Goal: Task Accomplishment & Management: Complete application form

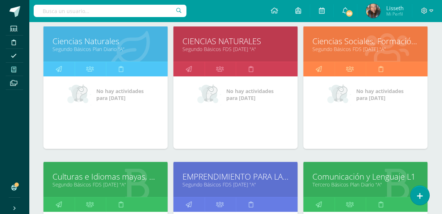
scroll to position [395, 0]
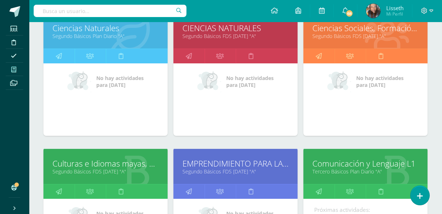
click at [395, 165] on link "Comunicación y Lenguaje L1" at bounding box center [365, 163] width 106 height 11
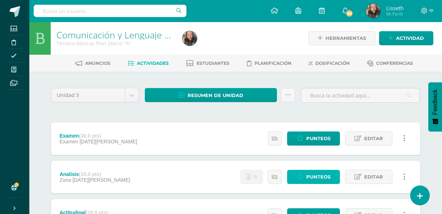
click at [310, 178] on span "Punteos" at bounding box center [318, 176] width 24 height 13
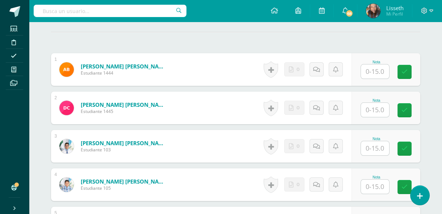
scroll to position [200, 0]
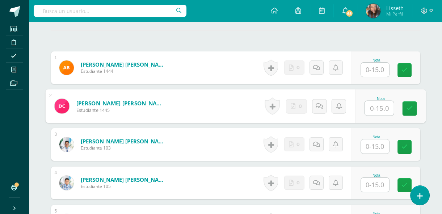
click at [381, 110] on input "text" at bounding box center [379, 108] width 29 height 14
type input "5"
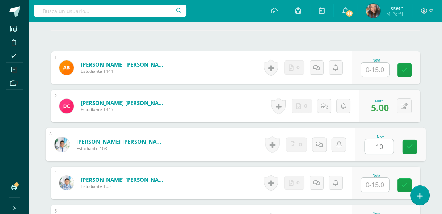
type input "10"
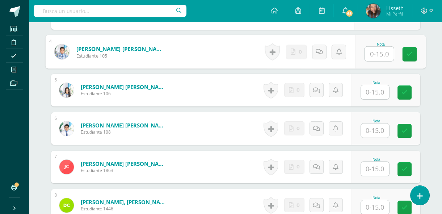
scroll to position [332, 0]
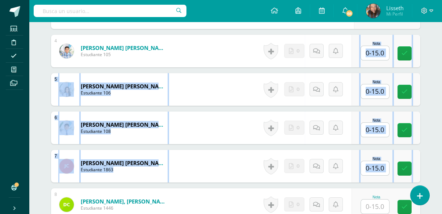
drag, startPoint x: 382, startPoint y: 94, endPoint x: 167, endPoint y: 228, distance: 253.0
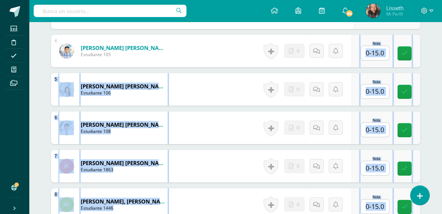
scroll to position [393, 0]
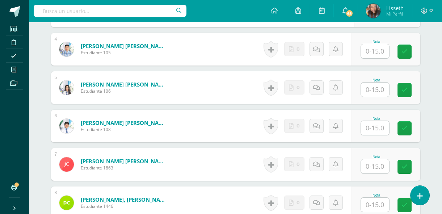
scroll to position [327, 0]
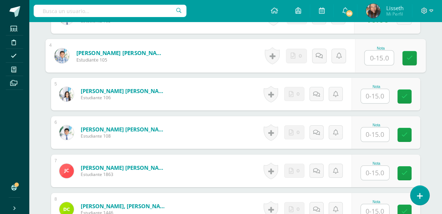
click at [378, 56] on input "text" at bounding box center [379, 58] width 29 height 14
type input "10"
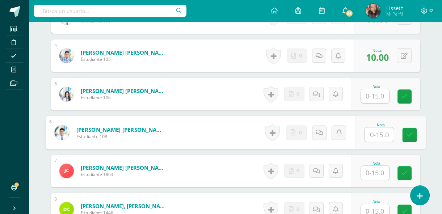
click at [376, 134] on input "text" at bounding box center [379, 134] width 29 height 14
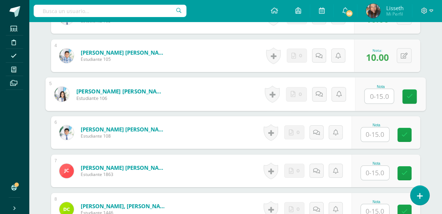
click at [375, 94] on input "text" at bounding box center [379, 96] width 29 height 14
type input "0"
click at [325, 93] on icon at bounding box center [326, 94] width 7 height 6
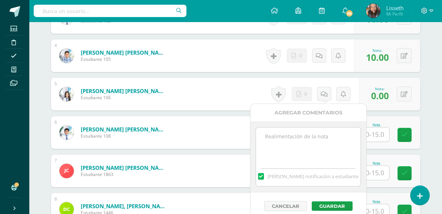
click at [292, 139] on textarea at bounding box center [308, 145] width 105 height 36
type textarea "S"
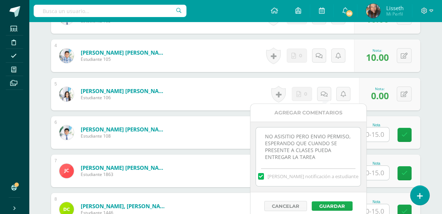
type textarea "NO ASISITIO PERO ENVIO PERMISO, ESPERANDO QUE CUANDO SE PRESENTE A CLASES PUEDA…"
click at [337, 204] on button "Guardar" at bounding box center [332, 205] width 41 height 9
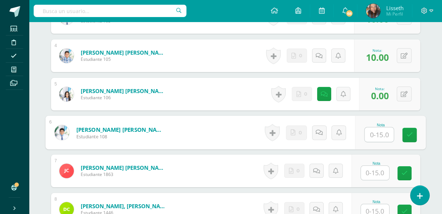
click at [375, 132] on input "text" at bounding box center [379, 134] width 29 height 14
type input "10"
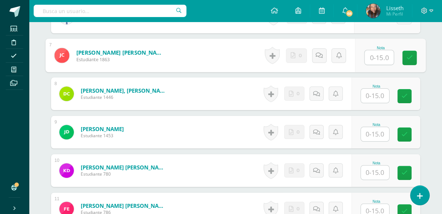
scroll to position [446, 0]
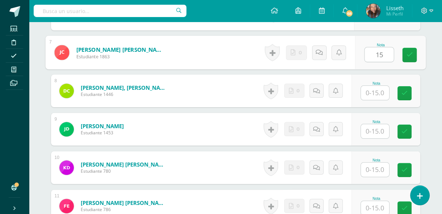
type input "15"
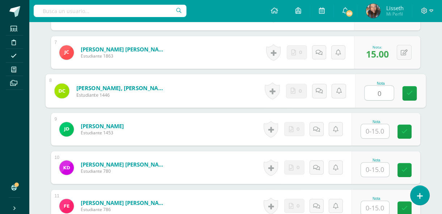
type input "0"
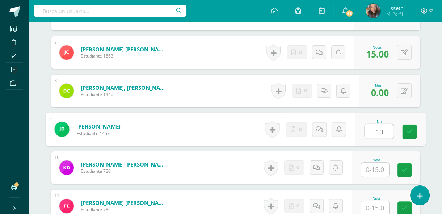
type input "10"
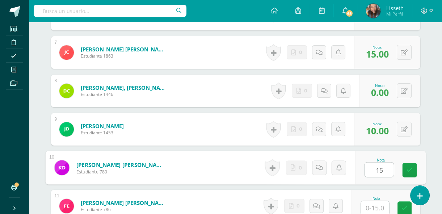
type input "15"
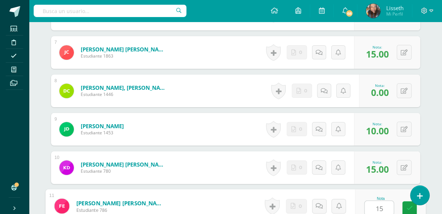
type input "15"
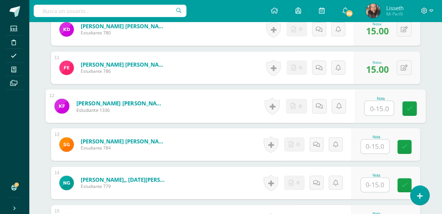
type input "0"
click at [409, 114] on link at bounding box center [409, 108] width 14 height 14
click at [326, 105] on icon at bounding box center [326, 106] width 7 height 6
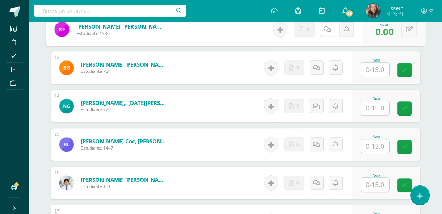
scroll to position [663, 0]
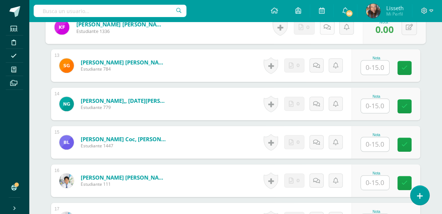
click at [327, 27] on icon at bounding box center [326, 27] width 7 height 6
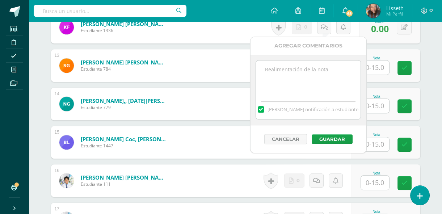
click at [283, 79] on textarea at bounding box center [308, 78] width 105 height 36
type textarea "NO EMTREGO LA TAREA"
click at [335, 136] on button "Guardar" at bounding box center [332, 138] width 41 height 9
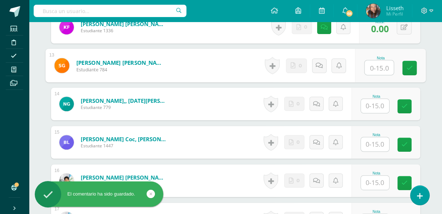
click at [380, 68] on input "text" at bounding box center [379, 67] width 29 height 14
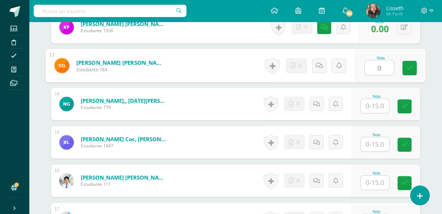
type input "0"
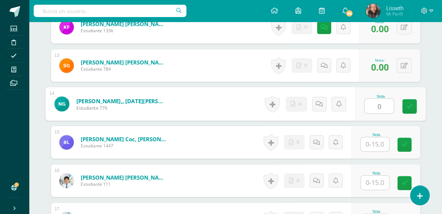
type input "0"
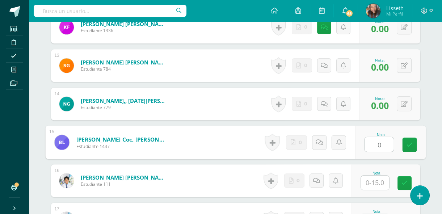
type input "0"
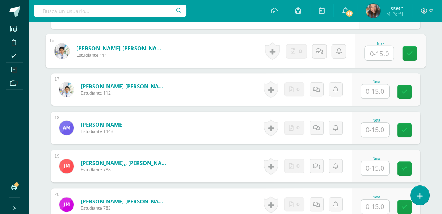
scroll to position [795, 0]
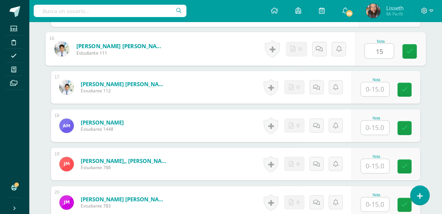
type input "15"
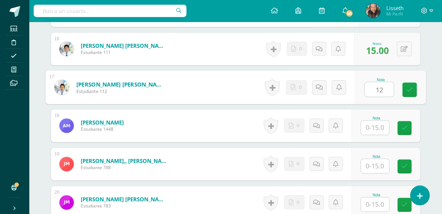
type input "12"
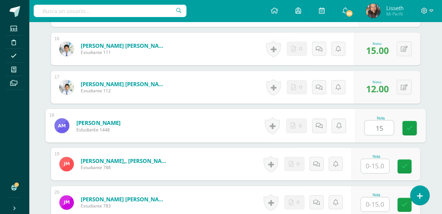
type input "15"
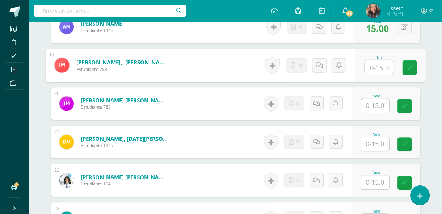
scroll to position [900, 0]
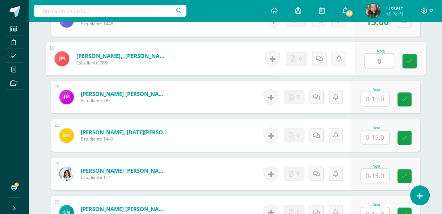
type input "0"
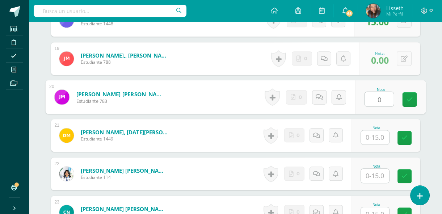
type input "0"
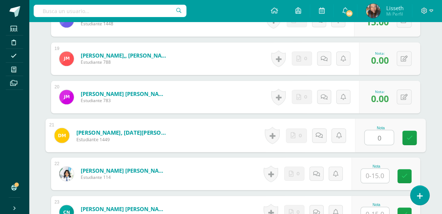
type input "0"
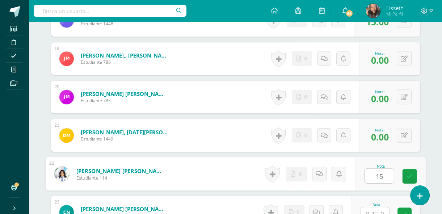
type input "15"
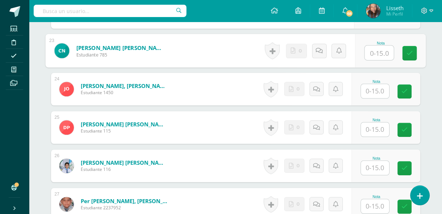
scroll to position [1064, 0]
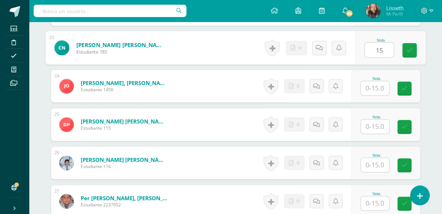
type input "15"
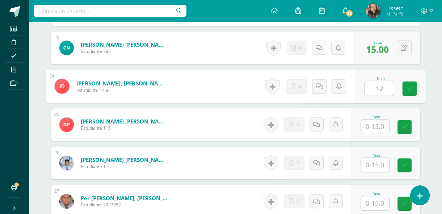
type input "12"
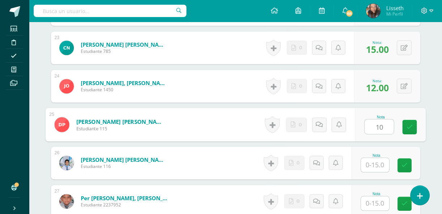
type input "10"
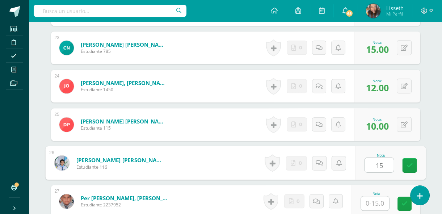
type input "15"
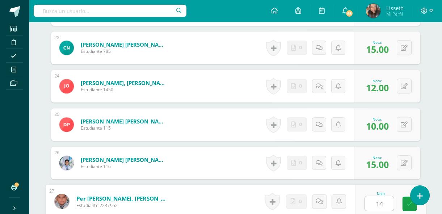
type input "14"
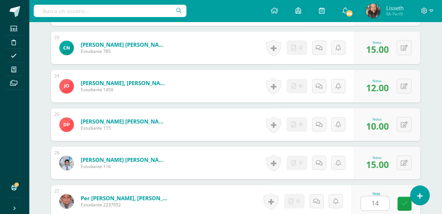
scroll to position [1198, 0]
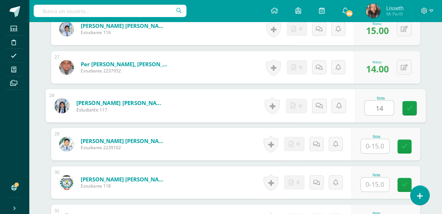
type input "14"
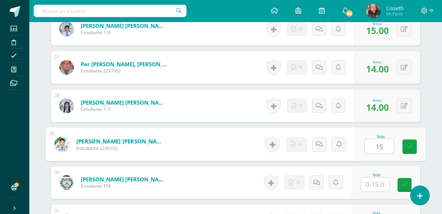
type input "15"
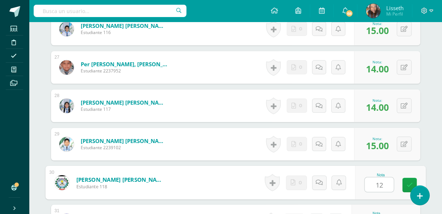
type input "12"
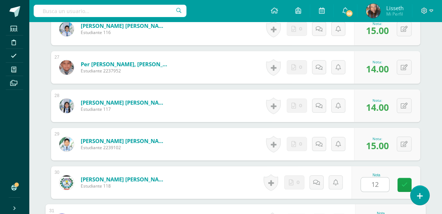
scroll to position [1313, 0]
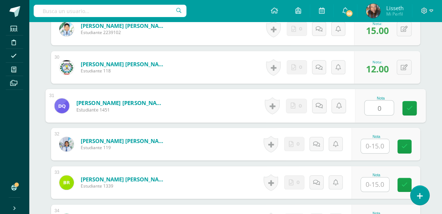
type input "0"
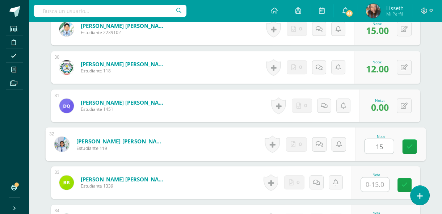
type input "15"
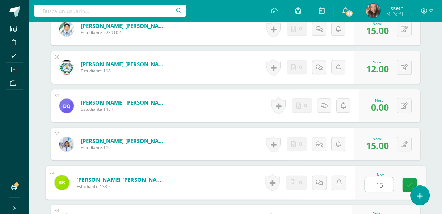
type input "15"
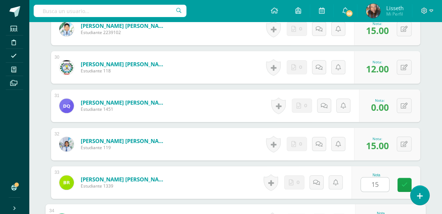
scroll to position [1428, 0]
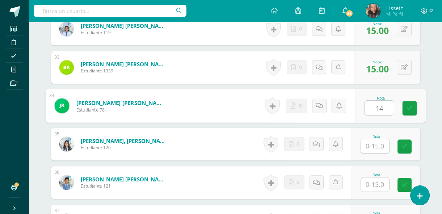
type input "14"
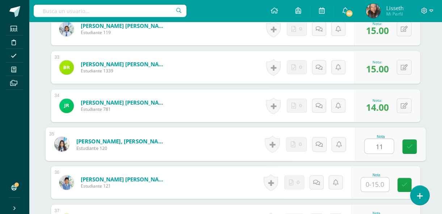
type input "11"
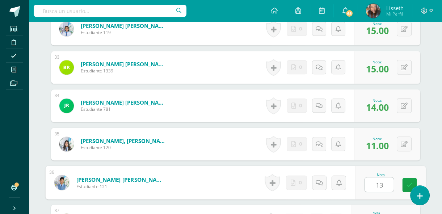
type input "13"
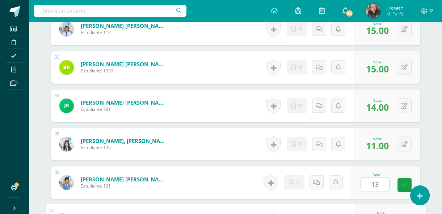
scroll to position [1543, 0]
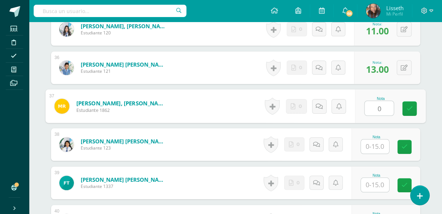
type input "0"
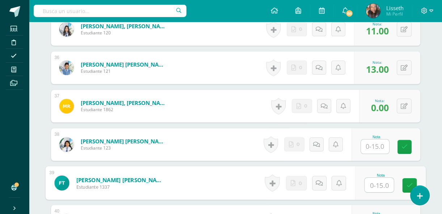
click at [374, 190] on input "text" at bounding box center [379, 185] width 29 height 14
type input "15"
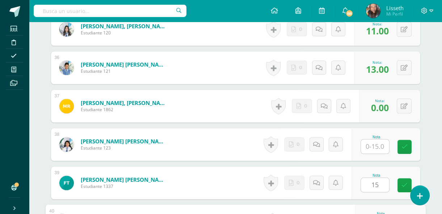
scroll to position [1658, 0]
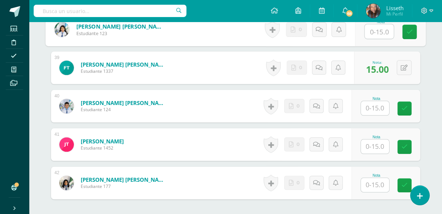
click at [376, 34] on input "text" at bounding box center [379, 31] width 29 height 14
type input "15"
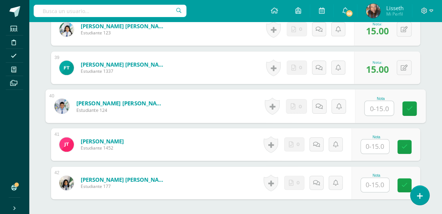
click at [376, 106] on input "text" at bounding box center [379, 108] width 29 height 14
type input "15"
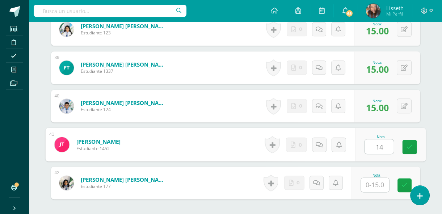
type input "14"
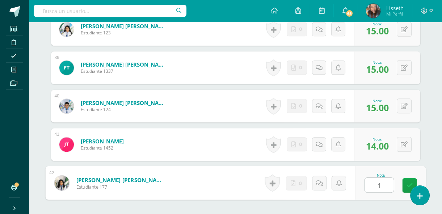
type input "15"
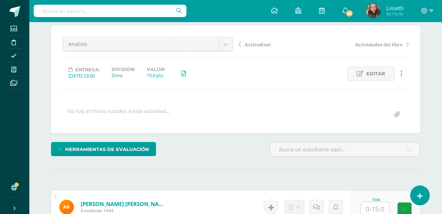
scroll to position [0, 0]
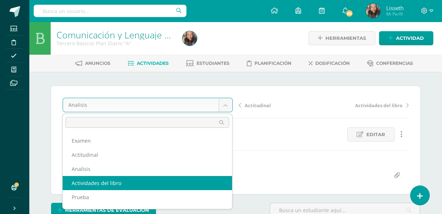
scroll to position [9, 0]
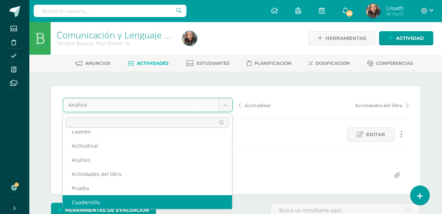
select select "/dashboard/teacher/grade-activity/82078/"
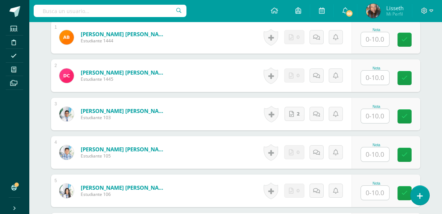
scroll to position [231, 0]
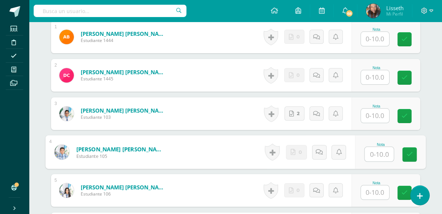
click at [371, 156] on input "text" at bounding box center [379, 154] width 29 height 14
type input "10"
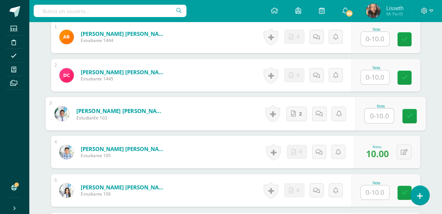
click at [369, 112] on input "text" at bounding box center [379, 116] width 29 height 14
type input "10"
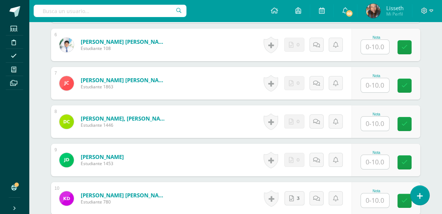
scroll to position [415, 0]
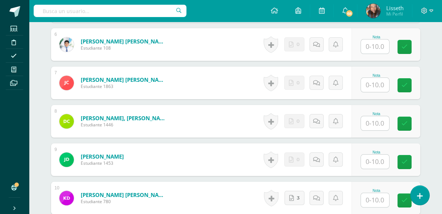
click at [374, 42] on input "text" at bounding box center [375, 46] width 28 height 14
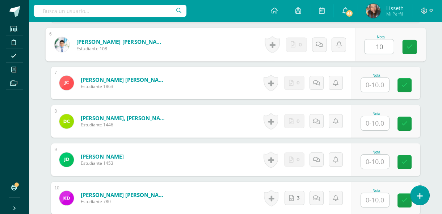
type input "10"
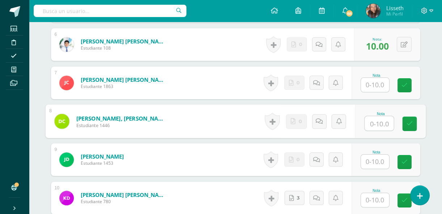
click at [370, 128] on input "text" at bounding box center [379, 123] width 29 height 14
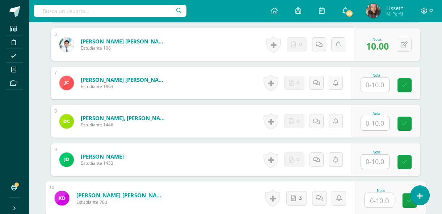
click at [382, 202] on input "text" at bounding box center [379, 200] width 29 height 14
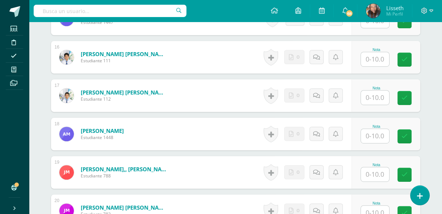
scroll to position [788, 0]
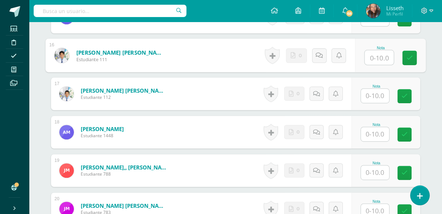
click at [377, 54] on input "text" at bounding box center [379, 57] width 29 height 14
type input "10"
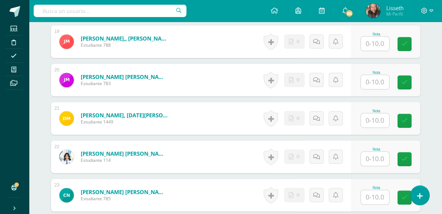
scroll to position [920, 0]
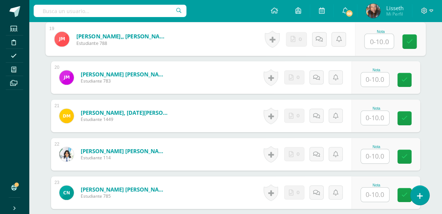
click at [368, 43] on input "text" at bounding box center [379, 41] width 29 height 14
type input "8"
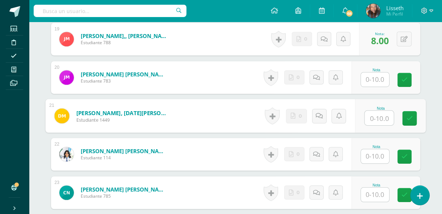
click at [377, 117] on input "text" at bounding box center [379, 118] width 29 height 14
type input "10"
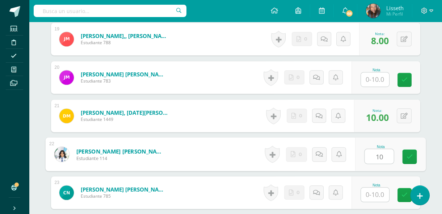
type input "10"
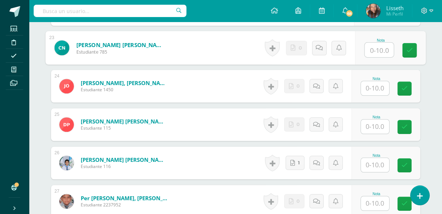
scroll to position [1078, 0]
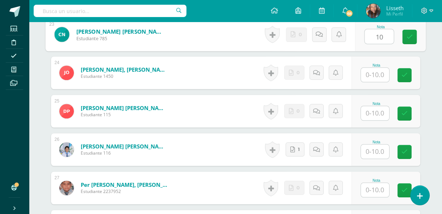
type input "10"
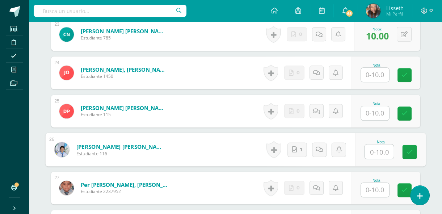
click at [381, 148] on input "text" at bounding box center [379, 151] width 29 height 14
type input "10"
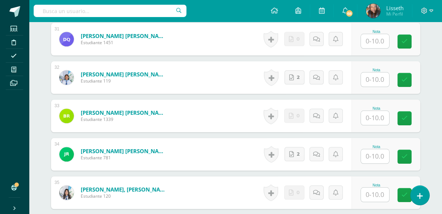
scroll to position [1381, 0]
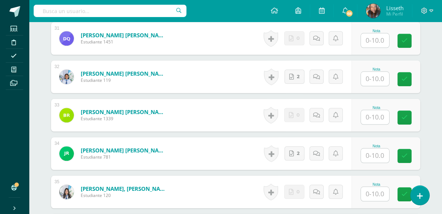
type input "1"
click at [369, 116] on input "text" at bounding box center [375, 117] width 28 height 14
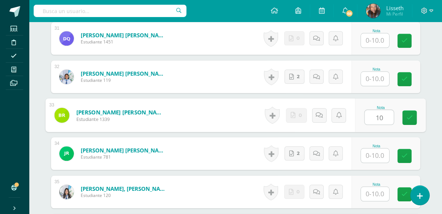
type input "10"
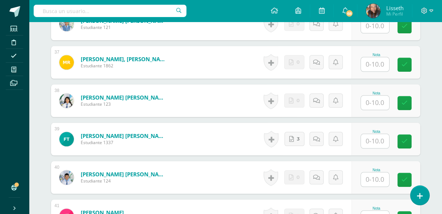
scroll to position [1591, 0]
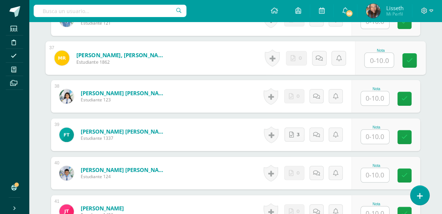
click at [379, 58] on input "text" at bounding box center [379, 60] width 29 height 14
type input "10"
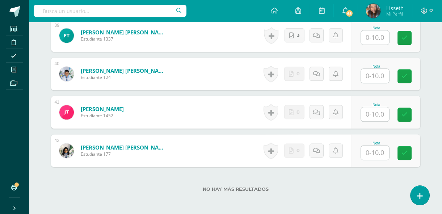
scroll to position [1697, 0]
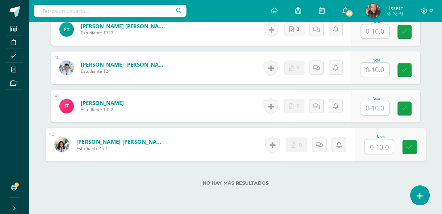
click at [375, 146] on input "text" at bounding box center [379, 146] width 29 height 14
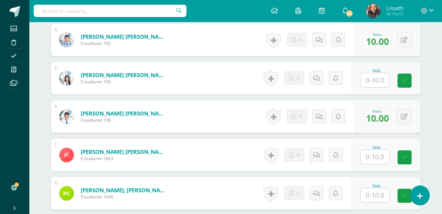
scroll to position [344, 0]
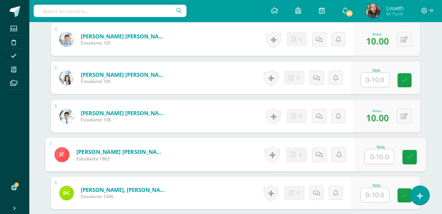
click at [384, 160] on input "text" at bounding box center [379, 157] width 29 height 14
type input "10"
click at [408, 161] on link at bounding box center [409, 157] width 14 height 14
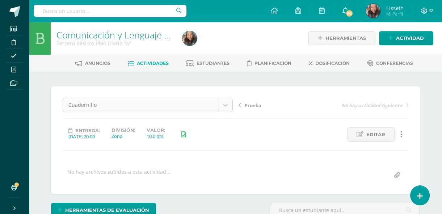
scroll to position [9, 0]
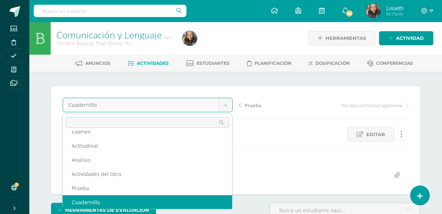
scroll to position [0, 0]
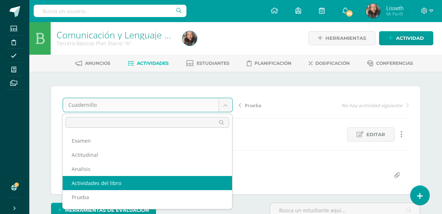
select select "/dashboard/teacher/grade-activity/80110/"
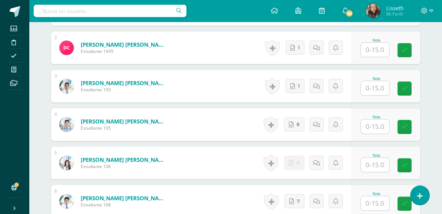
scroll to position [259, 0]
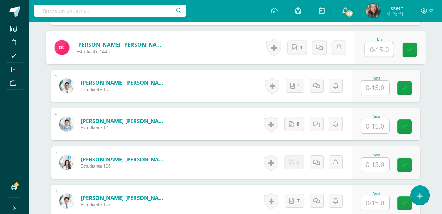
click at [375, 47] on input "text" at bounding box center [379, 49] width 29 height 14
type input "10"
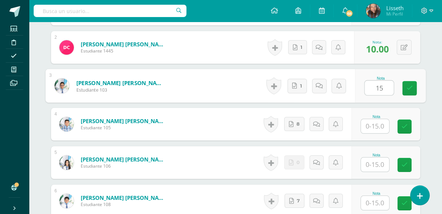
type input "15"
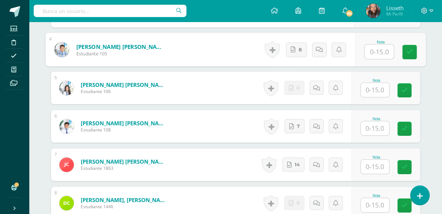
scroll to position [338, 0]
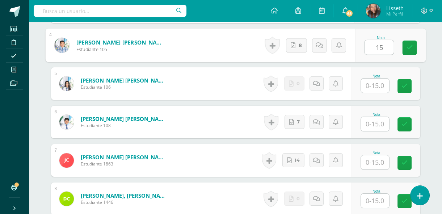
type input "15"
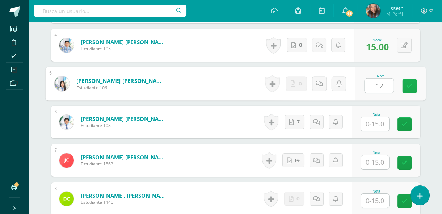
type input "1"
click at [373, 125] on input "text" at bounding box center [375, 124] width 28 height 14
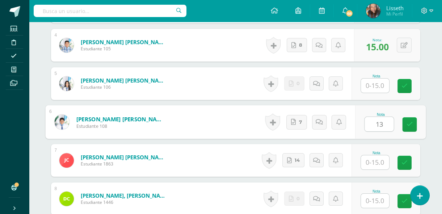
type input "13"
click at [382, 159] on input "text" at bounding box center [375, 162] width 28 height 14
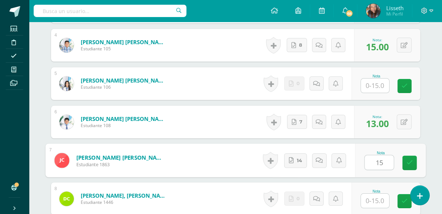
type input "15"
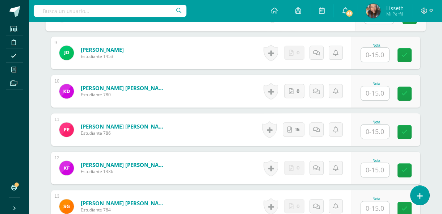
scroll to position [535, 0]
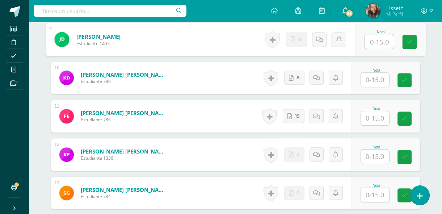
click at [381, 43] on input "text" at bounding box center [379, 41] width 29 height 14
type input "8"
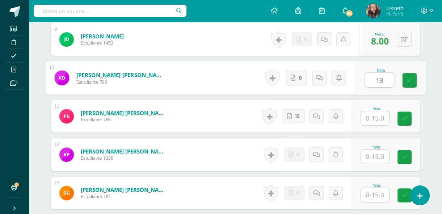
type input "13"
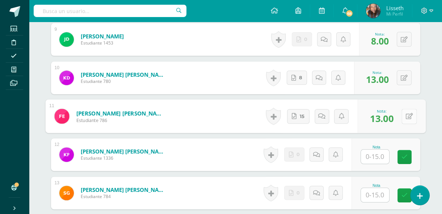
click at [403, 117] on button at bounding box center [408, 116] width 15 height 15
type input "12"
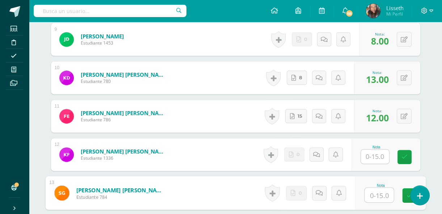
click at [371, 190] on input "text" at bounding box center [379, 195] width 29 height 14
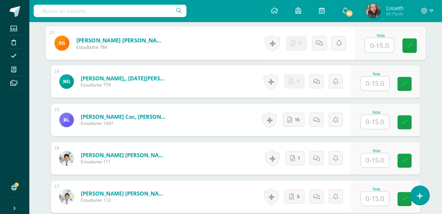
scroll to position [693, 0]
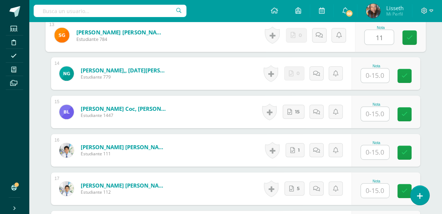
type input "11"
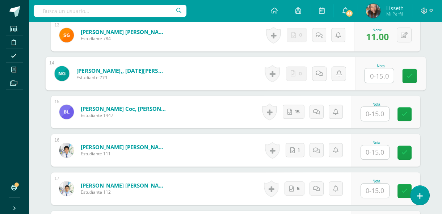
click at [373, 151] on input "text" at bounding box center [375, 152] width 28 height 14
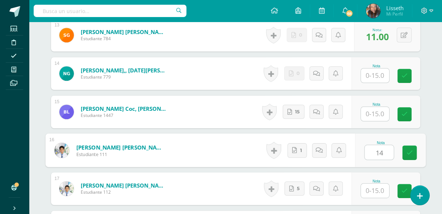
type input "14"
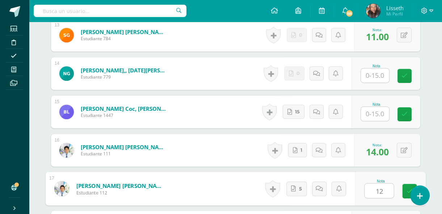
type input "12"
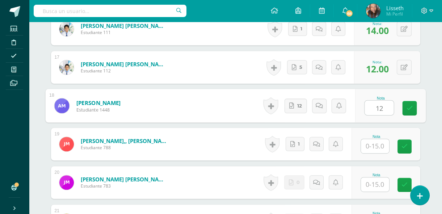
type input "12"
